Goal: Information Seeking & Learning: Find specific fact

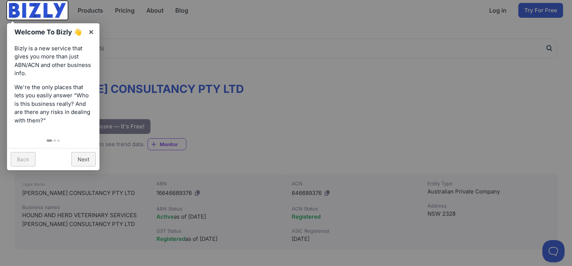
click at [202, 159] on div at bounding box center [286, 133] width 572 height 266
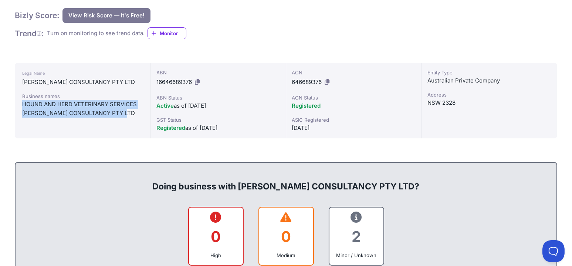
drag, startPoint x: 23, startPoint y: 110, endPoint x: 135, endPoint y: 125, distance: 113.4
click at [135, 118] on div "Business names HOUND AND HERD VETERINARY SERVICES [PERSON_NAME] CONSULTANCY PTY…" at bounding box center [82, 104] width 121 height 25
copy div "HOUND AND HERD VETERINARY SERVICES [PERSON_NAME] CONSULTANCY PTY"
